Goal: Task Accomplishment & Management: Complete application form

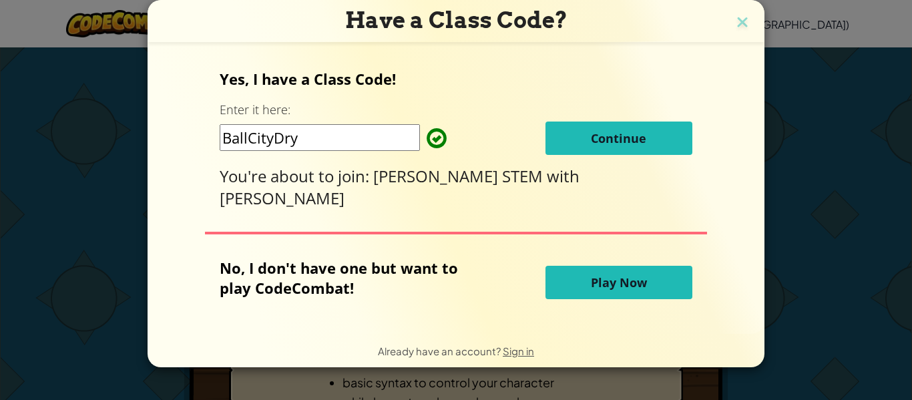
click at [619, 146] on span "Continue" at bounding box center [618, 138] width 55 height 16
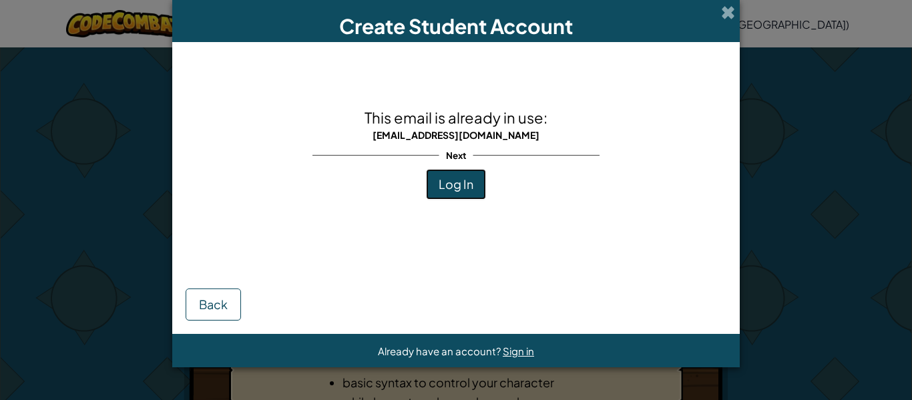
click at [458, 191] on span "Log In" at bounding box center [456, 183] width 35 height 15
